Goal: Task Accomplishment & Management: Manage account settings

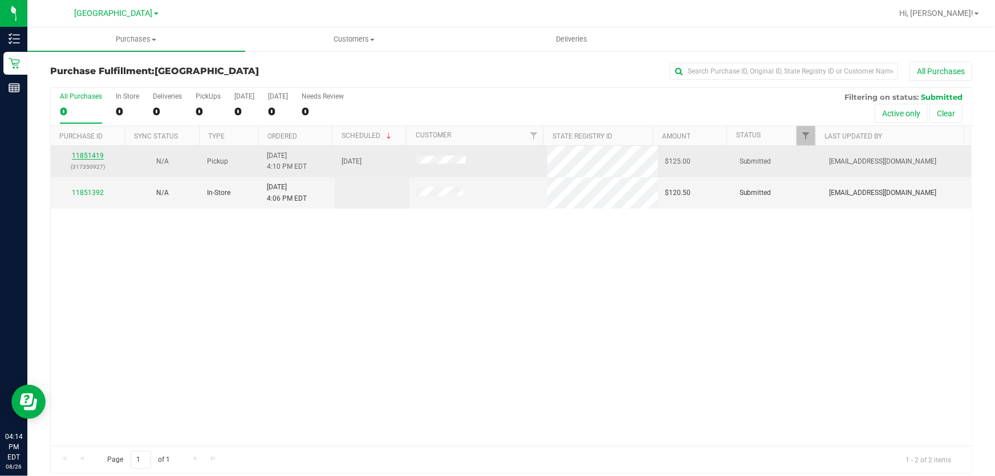
click at [96, 155] on link "11851419" at bounding box center [88, 156] width 32 height 8
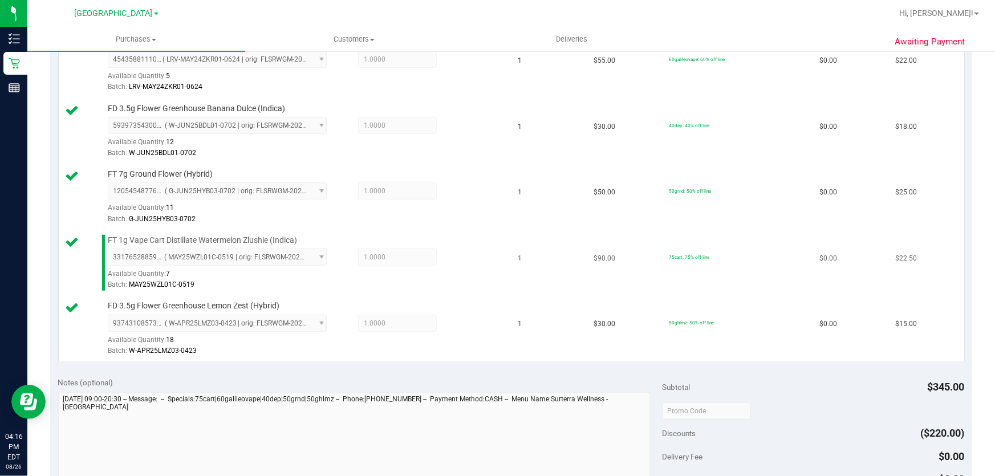
scroll to position [466, 0]
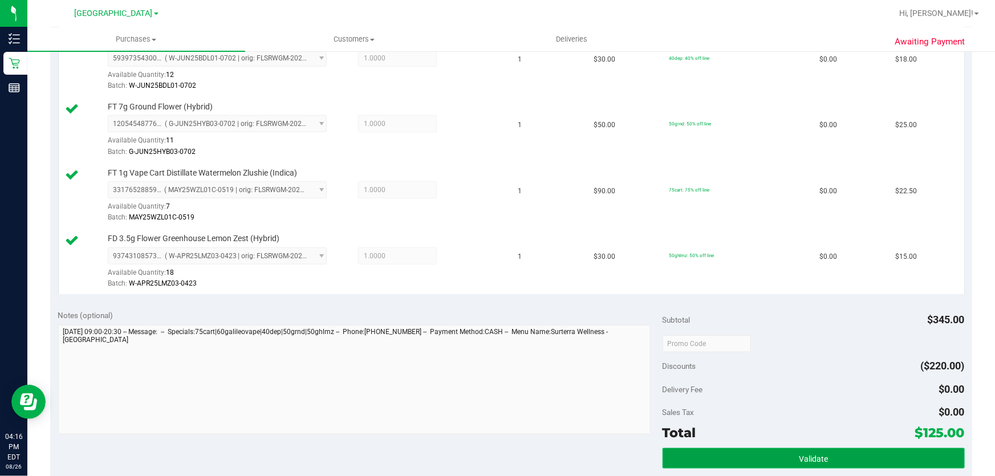
click at [813, 455] on span "Validate" at bounding box center [813, 458] width 29 height 9
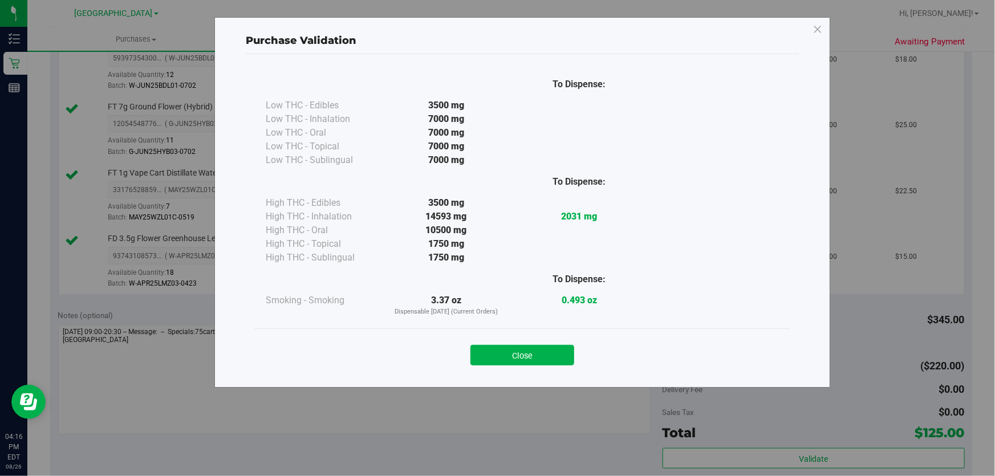
click at [559, 356] on button "Close" at bounding box center [522, 355] width 104 height 21
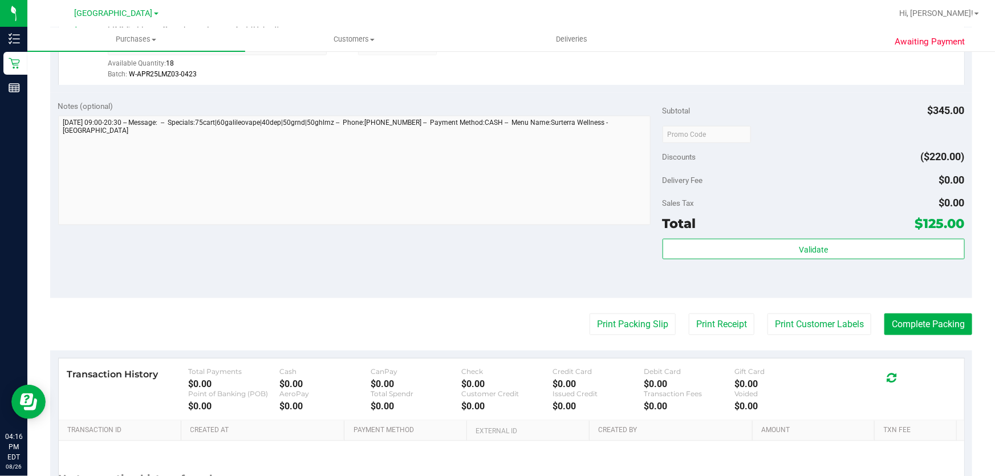
scroll to position [725, 0]
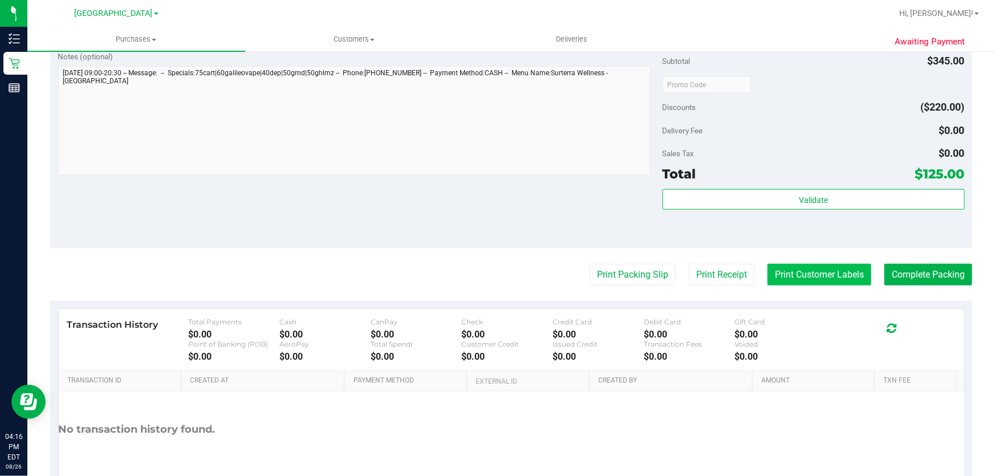
click at [849, 273] on button "Print Customer Labels" at bounding box center [819, 275] width 104 height 22
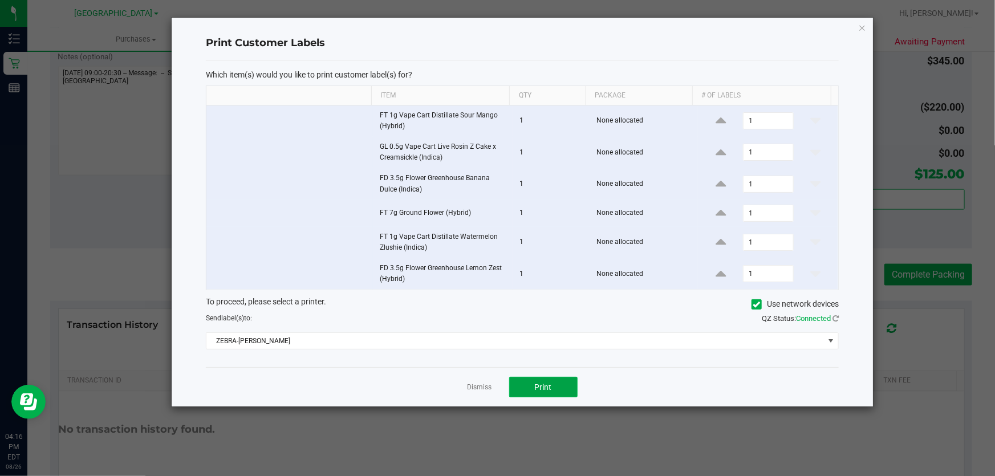
click at [544, 390] on span "Print" at bounding box center [543, 387] width 17 height 9
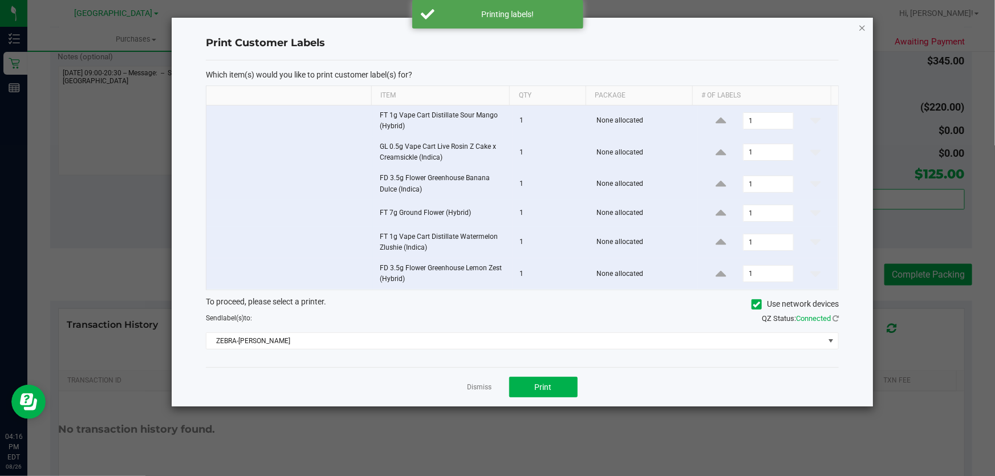
click at [865, 27] on icon "button" at bounding box center [862, 28] width 8 height 14
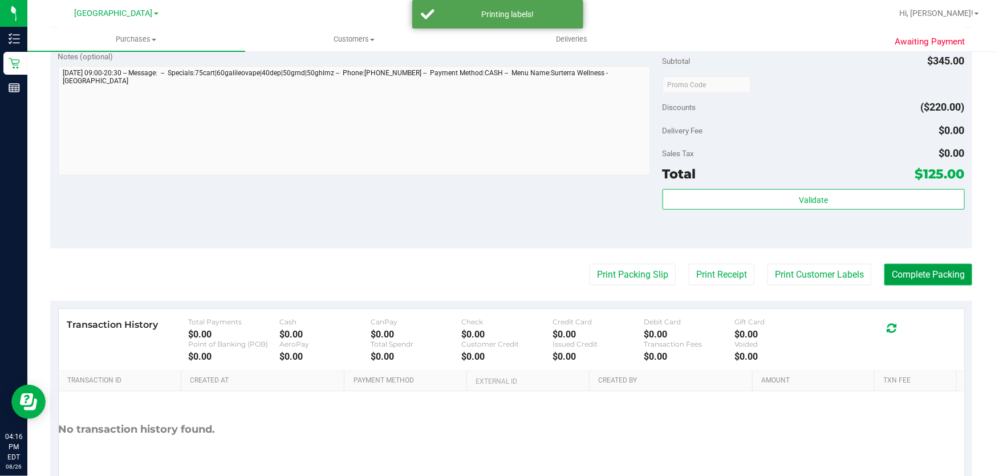
click at [904, 275] on button "Complete Packing" at bounding box center [928, 275] width 88 height 22
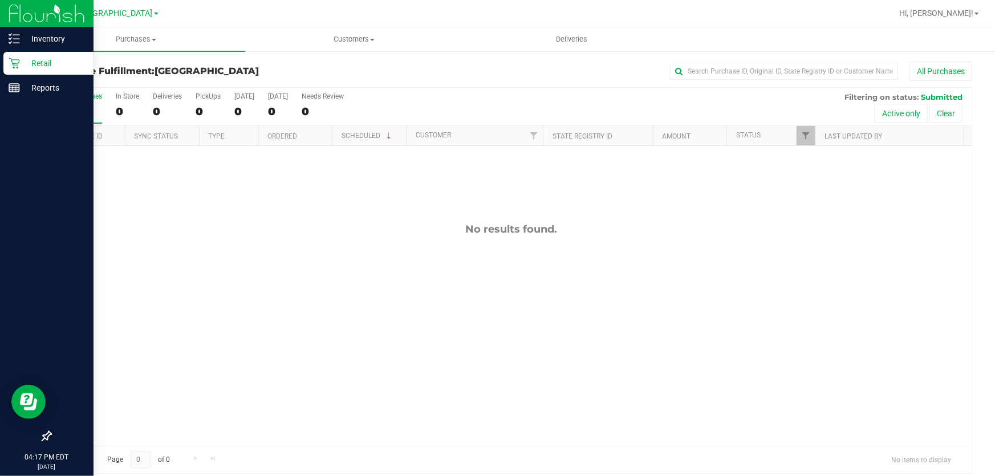
click at [19, 64] on icon at bounding box center [14, 63] width 11 height 11
